Goal: Share content: Share content

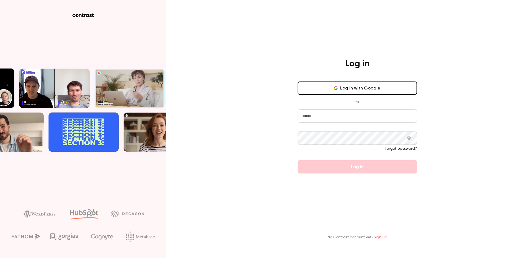
click at [330, 90] on button "Log in with Google" at bounding box center [357, 88] width 119 height 13
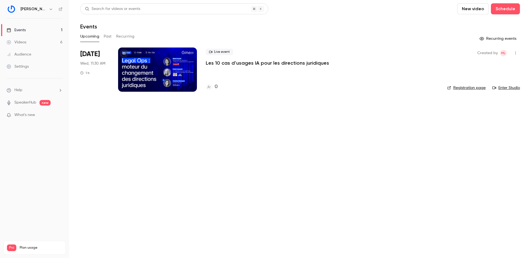
click at [25, 43] on div "Videos" at bounding box center [17, 43] width 20 height 6
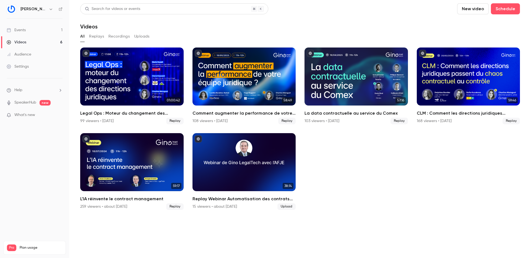
click at [53, 30] on link "Events 1" at bounding box center [34, 30] width 69 height 12
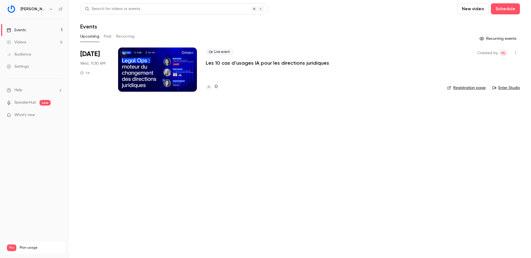
click at [38, 40] on link "Videos 6" at bounding box center [34, 42] width 69 height 12
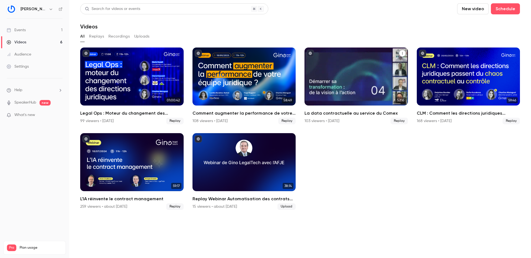
click at [403, 55] on icon "La data contractuelle au service du Comex" at bounding box center [402, 53] width 3 height 3
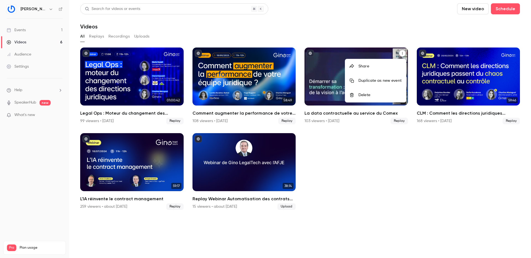
click at [384, 70] on li "Share" at bounding box center [375, 66] width 61 height 14
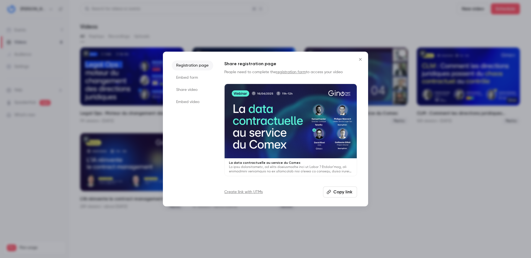
click at [335, 199] on div "Registration page Embed form Share video Embed video Share registration page Pe…" at bounding box center [265, 129] width 205 height 155
click at [338, 193] on button "Copy link" at bounding box center [340, 192] width 34 height 11
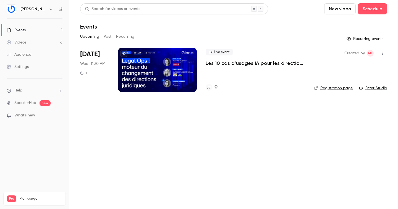
click at [383, 53] on icon "button" at bounding box center [383, 53] width 4 height 4
click at [358, 69] on div "Share" at bounding box center [361, 67] width 42 height 6
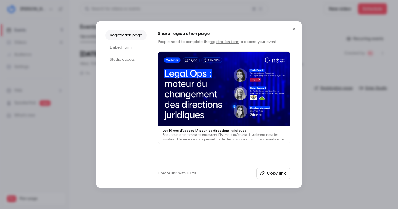
click at [271, 170] on button "Copy link" at bounding box center [274, 172] width 34 height 11
click at [224, 138] on p "Beaucoup de promesses entourent l’IA, mais qu’en est-il vraiment pour les juris…" at bounding box center [224, 136] width 123 height 9
click at [294, 29] on icon "Close" at bounding box center [294, 29] width 2 height 2
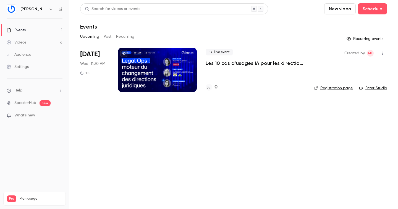
click at [161, 65] on div at bounding box center [157, 70] width 79 height 44
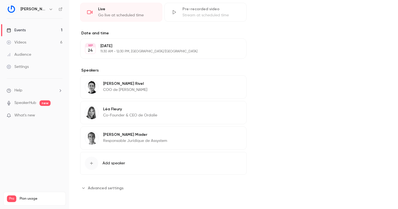
scroll to position [146, 0]
